Goal: Information Seeking & Learning: Learn about a topic

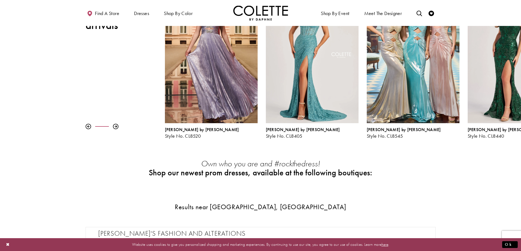
scroll to position [55, 0]
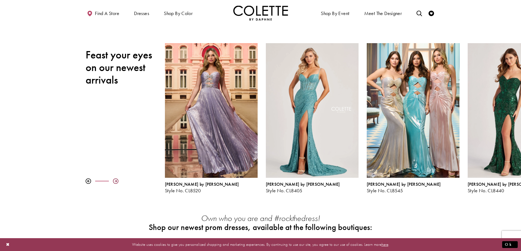
click at [114, 182] on div at bounding box center [115, 181] width 5 height 5
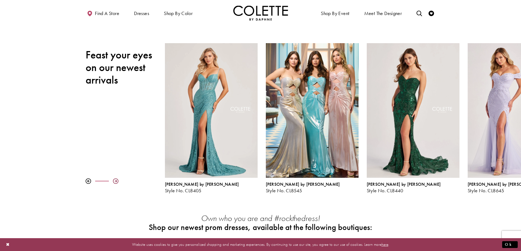
click at [114, 182] on div at bounding box center [115, 181] width 5 height 5
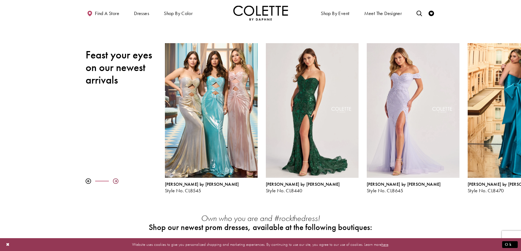
click at [114, 182] on div at bounding box center [115, 181] width 5 height 5
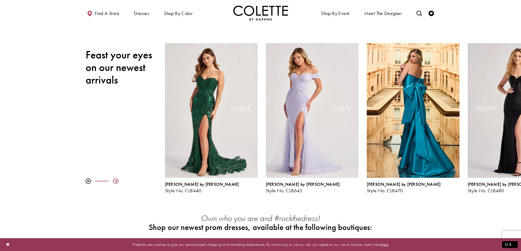
click at [114, 182] on div at bounding box center [115, 181] width 5 height 5
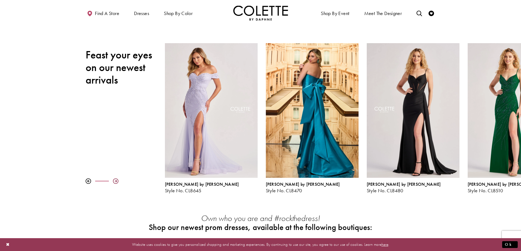
click at [114, 182] on div at bounding box center [115, 181] width 5 height 5
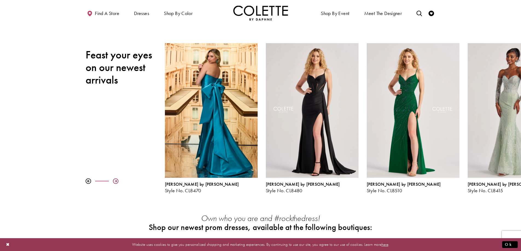
click at [114, 182] on div at bounding box center [115, 181] width 5 height 5
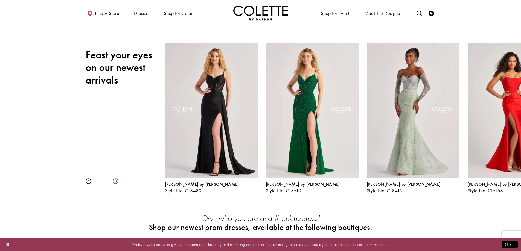
click at [114, 182] on div at bounding box center [115, 181] width 5 height 5
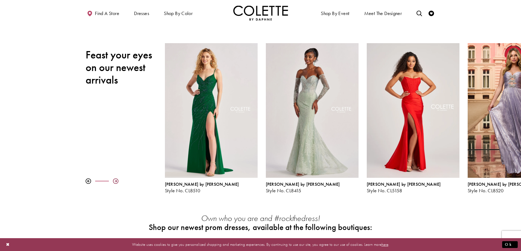
click at [114, 182] on div at bounding box center [115, 181] width 5 height 5
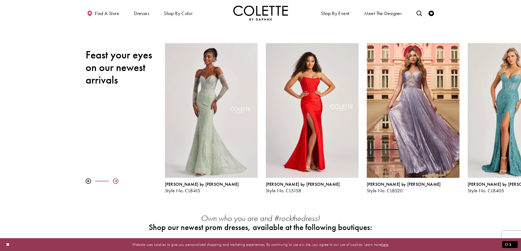
click at [114, 182] on div at bounding box center [115, 181] width 5 height 5
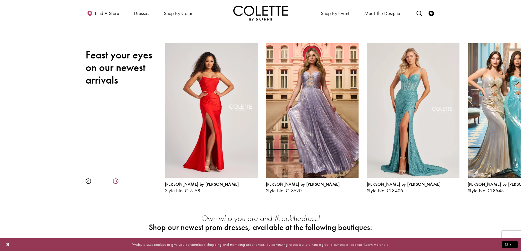
click at [114, 182] on div at bounding box center [115, 181] width 5 height 5
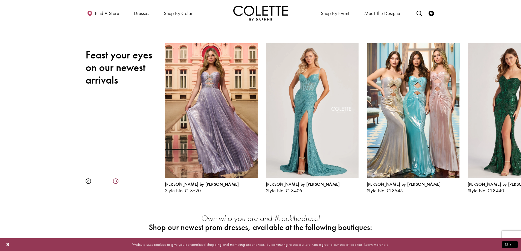
click at [114, 182] on div at bounding box center [115, 181] width 5 height 5
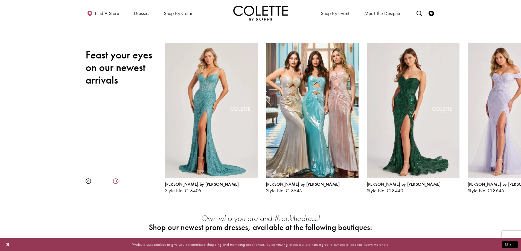
click at [114, 182] on div at bounding box center [115, 181] width 5 height 5
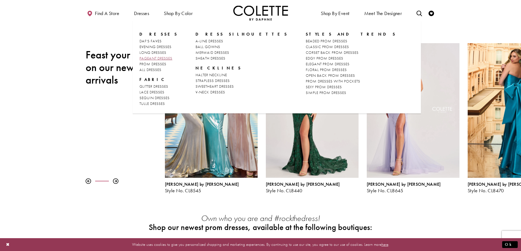
click at [147, 58] on span "PAGEANT DRESSES" at bounding box center [156, 58] width 33 height 5
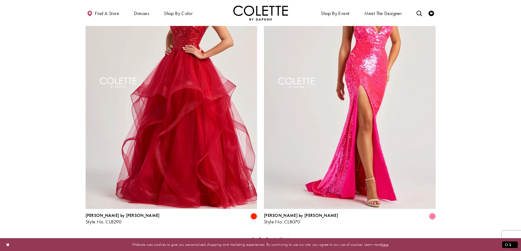
scroll to position [1012, 0]
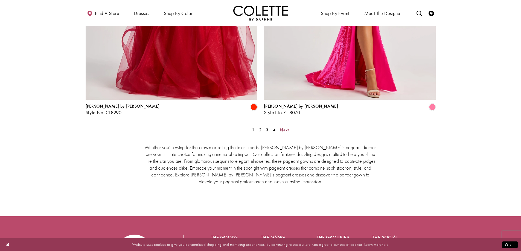
click at [283, 127] on span "Next" at bounding box center [284, 130] width 9 height 6
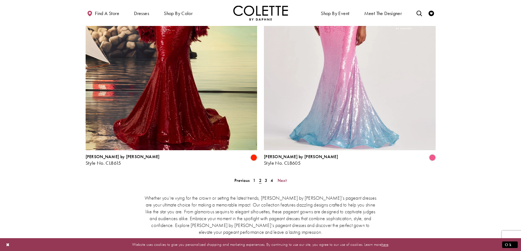
scroll to position [987, 0]
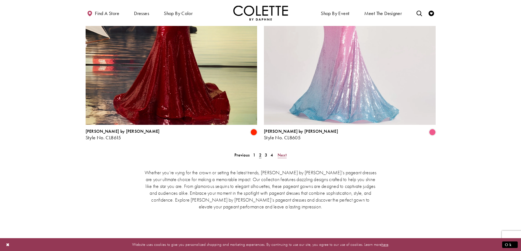
click at [283, 152] on span "Next" at bounding box center [282, 155] width 9 height 6
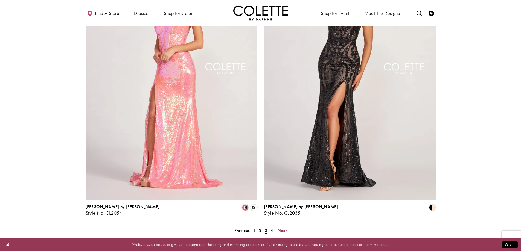
scroll to position [960, 0]
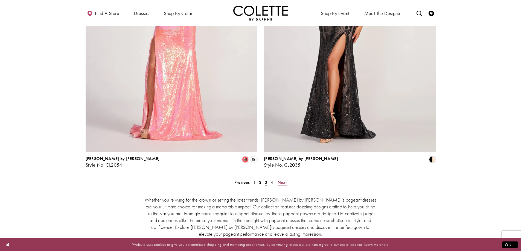
click at [280, 180] on span "Next" at bounding box center [282, 183] width 9 height 6
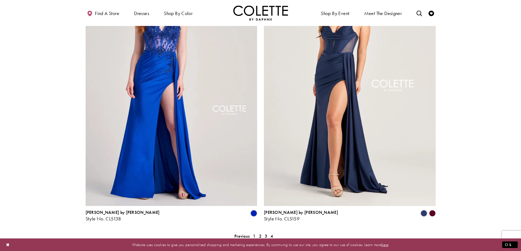
scroll to position [522, 0]
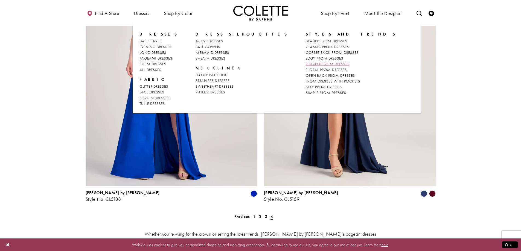
click at [306, 65] on span "ELEGANT PROM DRESSES" at bounding box center [328, 64] width 44 height 5
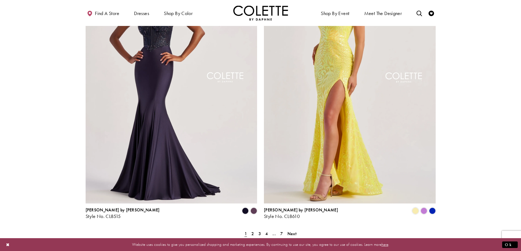
scroll to position [958, 0]
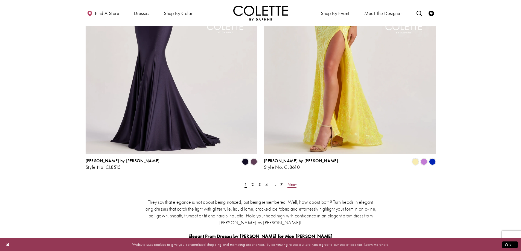
click at [293, 182] on span "Next" at bounding box center [292, 185] width 9 height 6
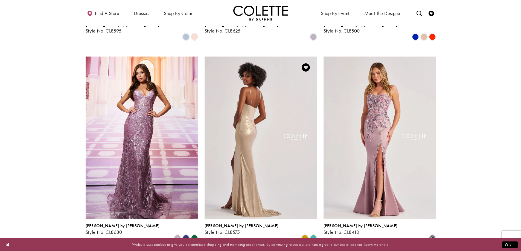
scroll to position [632, 0]
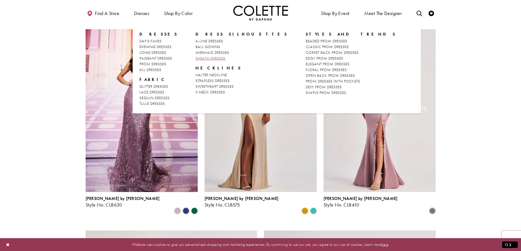
click at [214, 59] on span "SHEATH DRESSES" at bounding box center [211, 58] width 30 height 5
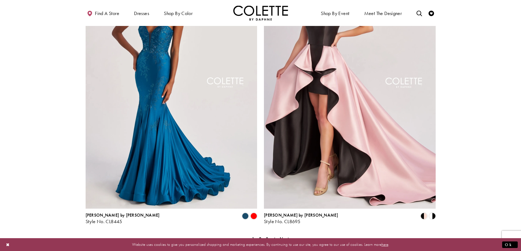
scroll to position [958, 0]
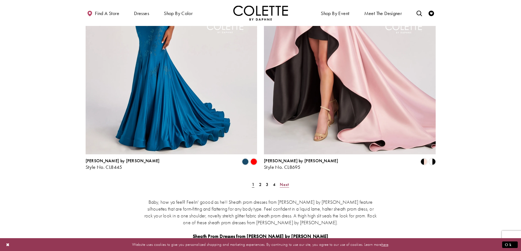
click at [285, 182] on span "Next" at bounding box center [284, 185] width 9 height 6
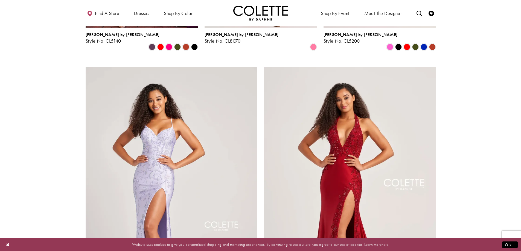
scroll to position [933, 0]
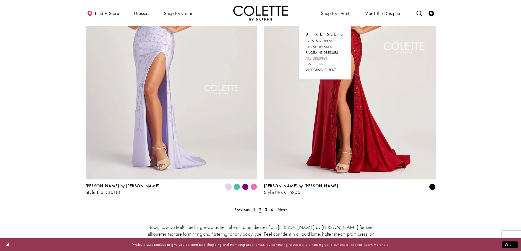
click at [318, 58] on span "ALL DRESSES" at bounding box center [317, 58] width 22 height 5
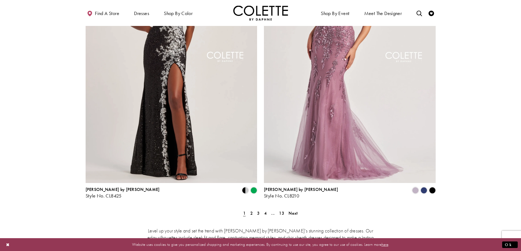
scroll to position [930, 0]
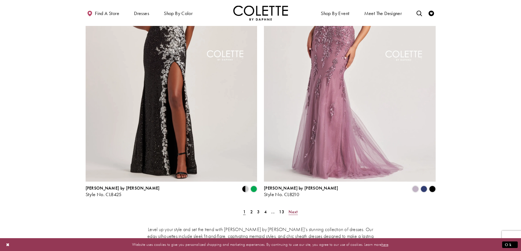
click at [295, 209] on span "Next" at bounding box center [293, 212] width 9 height 6
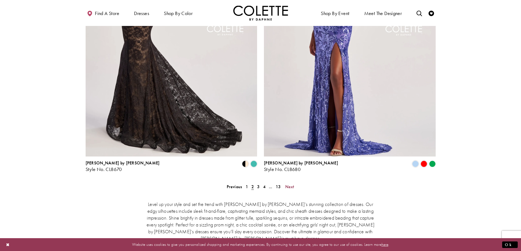
scroll to position [958, 0]
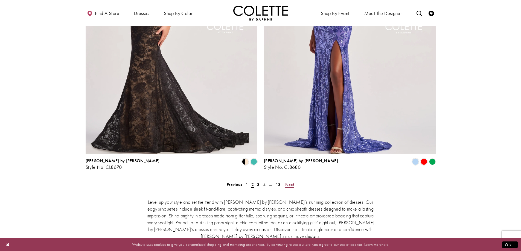
click at [289, 182] on span "Next" at bounding box center [289, 185] width 9 height 6
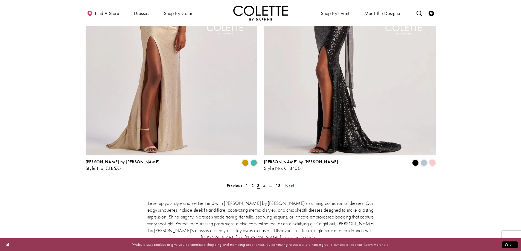
scroll to position [960, 0]
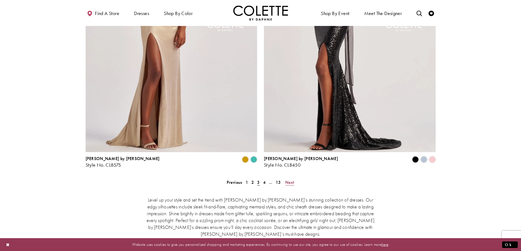
click at [292, 180] on span "Next" at bounding box center [289, 183] width 9 height 6
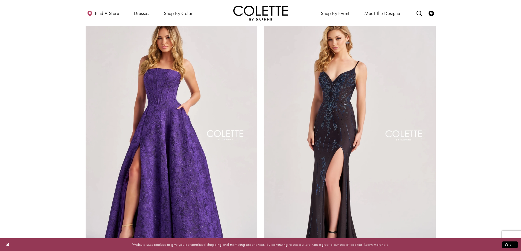
scroll to position [960, 0]
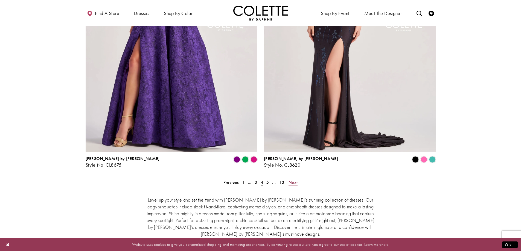
click at [293, 180] on span "Next" at bounding box center [293, 183] width 9 height 6
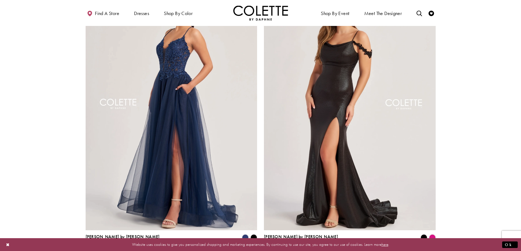
scroll to position [960, 0]
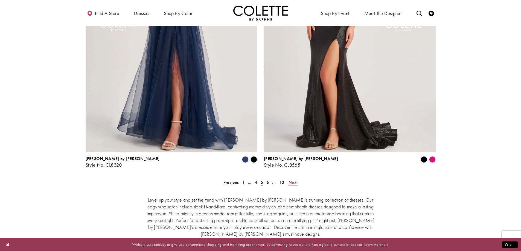
click at [292, 180] on span "Next" at bounding box center [293, 183] width 9 height 6
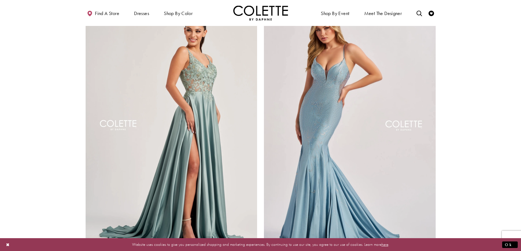
scroll to position [905, 0]
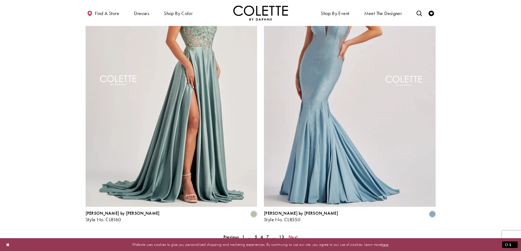
click at [296, 235] on span "Next" at bounding box center [293, 238] width 9 height 6
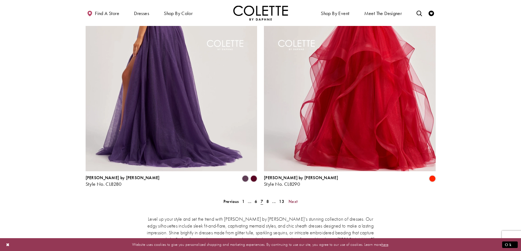
scroll to position [960, 0]
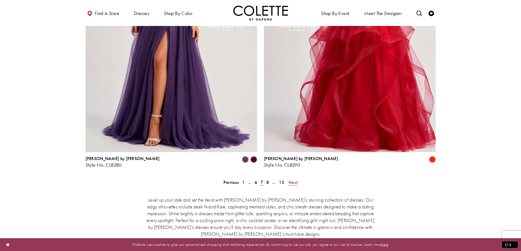
click at [293, 180] on span "Next" at bounding box center [293, 183] width 9 height 6
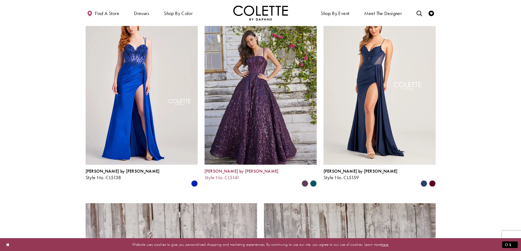
scroll to position [768, 0]
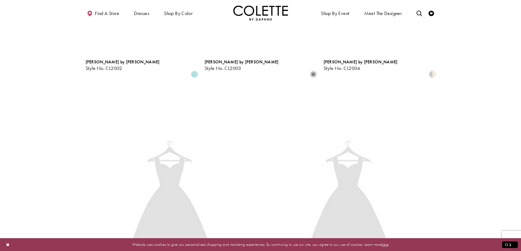
scroll to position [30, 0]
